Goal: Task Accomplishment & Management: Manage account settings

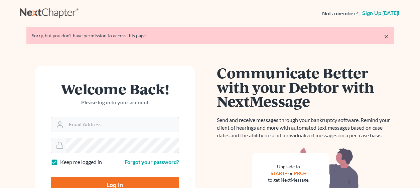
scroll to position [33, 0]
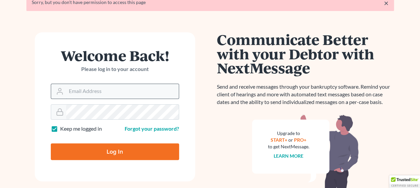
type input "[EMAIL_ADDRESS][DOMAIN_NAME]"
click at [127, 95] on input "[EMAIL_ADDRESS][DOMAIN_NAME]" at bounding box center [122, 91] width 113 height 15
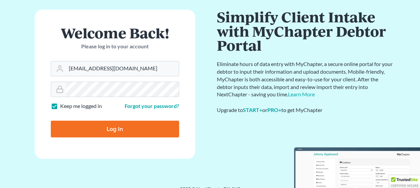
click at [70, 124] on input "Log In" at bounding box center [115, 129] width 128 height 17
type input "Thinking..."
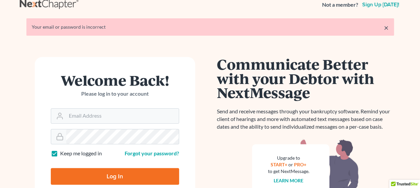
scroll to position [33, 0]
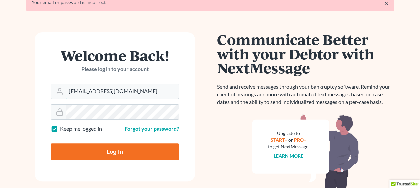
drag, startPoint x: 119, startPoint y: 92, endPoint x: 44, endPoint y: 91, distance: 75.2
click at [44, 91] on form "Welcome Back! Please log in to your account Email Address [EMAIL_ADDRESS][DOMAI…" at bounding box center [115, 106] width 160 height 149
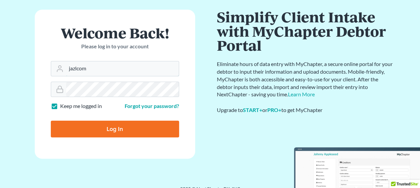
drag, startPoint x: 107, startPoint y: 65, endPoint x: 38, endPoint y: 67, distance: 68.9
click at [38, 67] on form "Welcome Back! Please log in to your account Email Address jazlcom Password Keep…" at bounding box center [115, 84] width 160 height 149
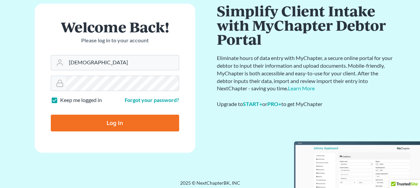
scroll to position [43, 0]
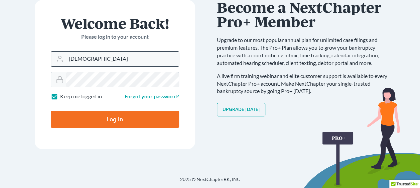
type input "[EMAIL_ADDRESS][DOMAIN_NAME]"
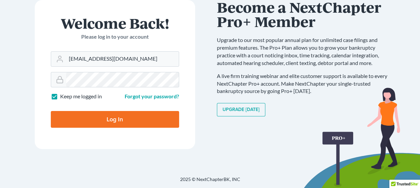
click at [114, 126] on input "Log In" at bounding box center [115, 119] width 128 height 17
type input "Thinking..."
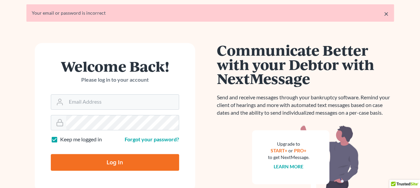
scroll to position [33, 0]
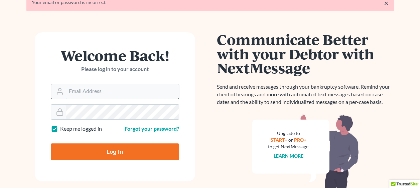
type input "[EMAIL_ADDRESS][DOMAIN_NAME]"
click at [143, 97] on input "[EMAIL_ADDRESS][DOMAIN_NAME]" at bounding box center [122, 91] width 113 height 15
